Goal: Task Accomplishment & Management: Use online tool/utility

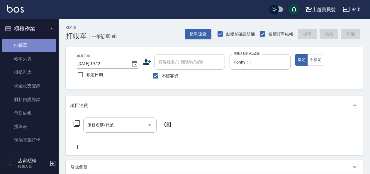
click at [31, 42] on link "打帳單" at bounding box center [29, 45] width 54 height 13
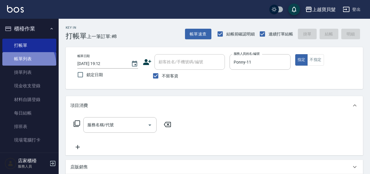
click at [21, 65] on link "帳單列表" at bounding box center [29, 58] width 54 height 13
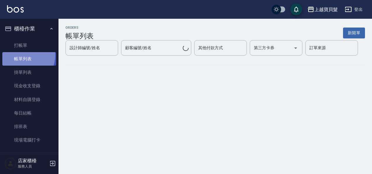
click at [22, 55] on link "帳單列表" at bounding box center [29, 58] width 54 height 13
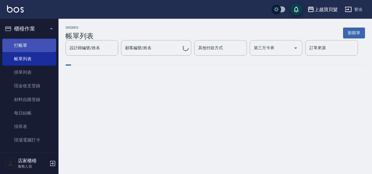
click at [25, 47] on link "打帳單" at bounding box center [29, 45] width 54 height 13
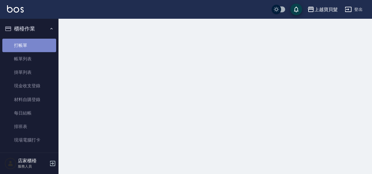
click at [30, 45] on link "打帳單" at bounding box center [29, 45] width 54 height 13
click at [10, 55] on link "帳單列表" at bounding box center [29, 58] width 54 height 13
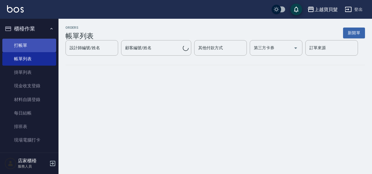
click at [18, 47] on link "打帳單" at bounding box center [29, 45] width 54 height 13
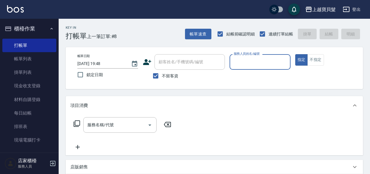
click at [264, 63] on input "服務人員姓名/編號" at bounding box center [259, 62] width 55 height 10
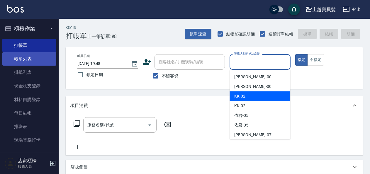
click at [28, 59] on link "帳單列表" at bounding box center [29, 58] width 54 height 13
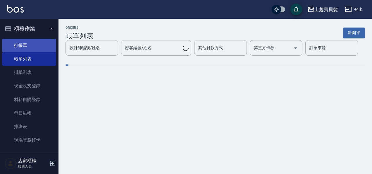
click at [26, 43] on link "打帳單" at bounding box center [29, 45] width 54 height 13
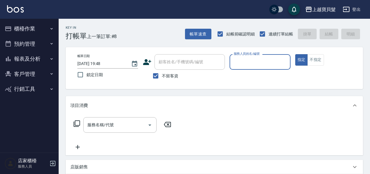
click at [25, 30] on button "櫃檯作業" at bounding box center [29, 28] width 54 height 15
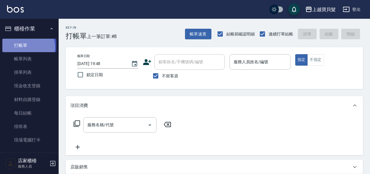
click at [25, 47] on link "打帳單" at bounding box center [29, 45] width 54 height 13
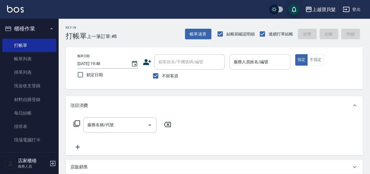
click at [251, 62] on input "服務人員姓名/編號" at bounding box center [259, 62] width 55 height 10
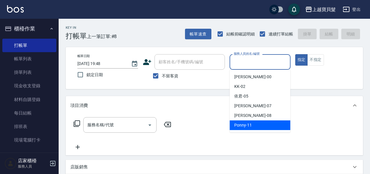
click at [253, 123] on div "Ponny -11" at bounding box center [259, 125] width 61 height 10
type input "Ponny-11"
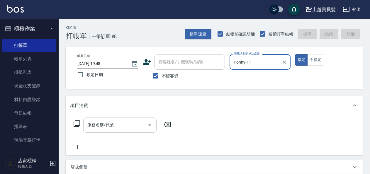
click at [97, 125] on input "服務名稱/代號" at bounding box center [115, 125] width 59 height 10
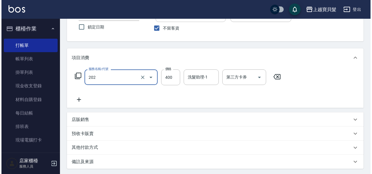
scroll to position [108, 0]
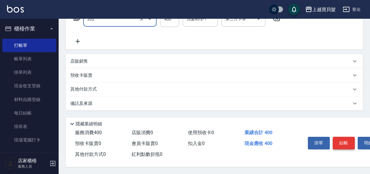
type input "剪髮(202)"
click at [341, 143] on button "結帳" at bounding box center [343, 143] width 22 height 12
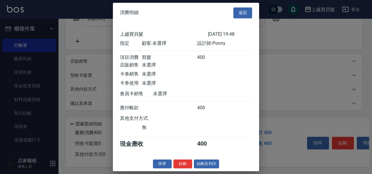
scroll to position [1, 0]
click at [209, 165] on button "結帳並列印" at bounding box center [206, 163] width 25 height 9
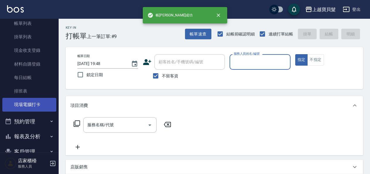
scroll to position [64, 0]
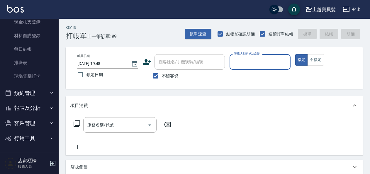
click at [28, 102] on button "報表及分析" at bounding box center [29, 107] width 54 height 15
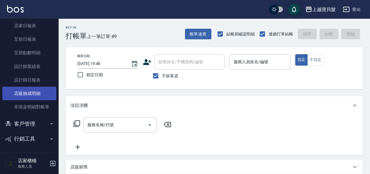
scroll to position [177, 0]
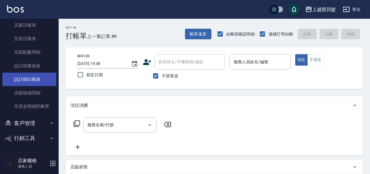
click at [36, 83] on link "設計師日報表" at bounding box center [29, 79] width 54 height 13
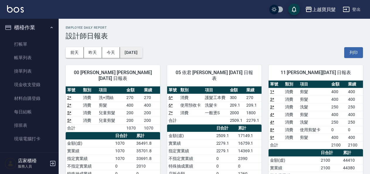
click at [136, 53] on button "[DATE]" at bounding box center [131, 52] width 22 height 11
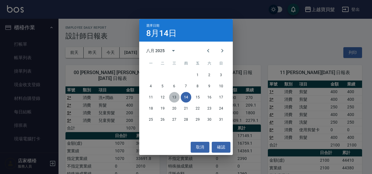
click at [174, 98] on button "13" at bounding box center [174, 97] width 11 height 11
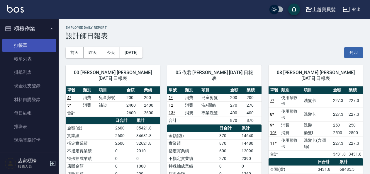
click at [33, 48] on link "打帳單" at bounding box center [29, 45] width 54 height 13
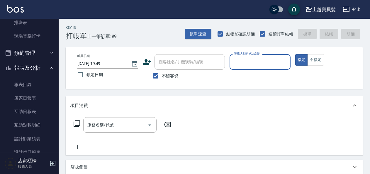
scroll to position [176, 0]
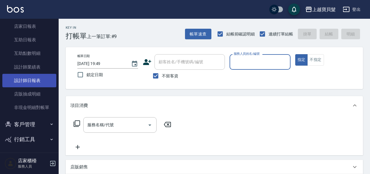
click at [26, 82] on link "設計師日報表" at bounding box center [29, 80] width 54 height 13
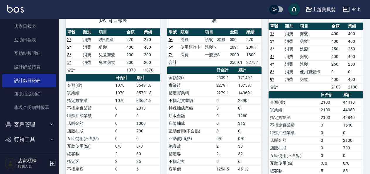
scroll to position [59, 0]
